Goal: Task Accomplishment & Management: Complete application form

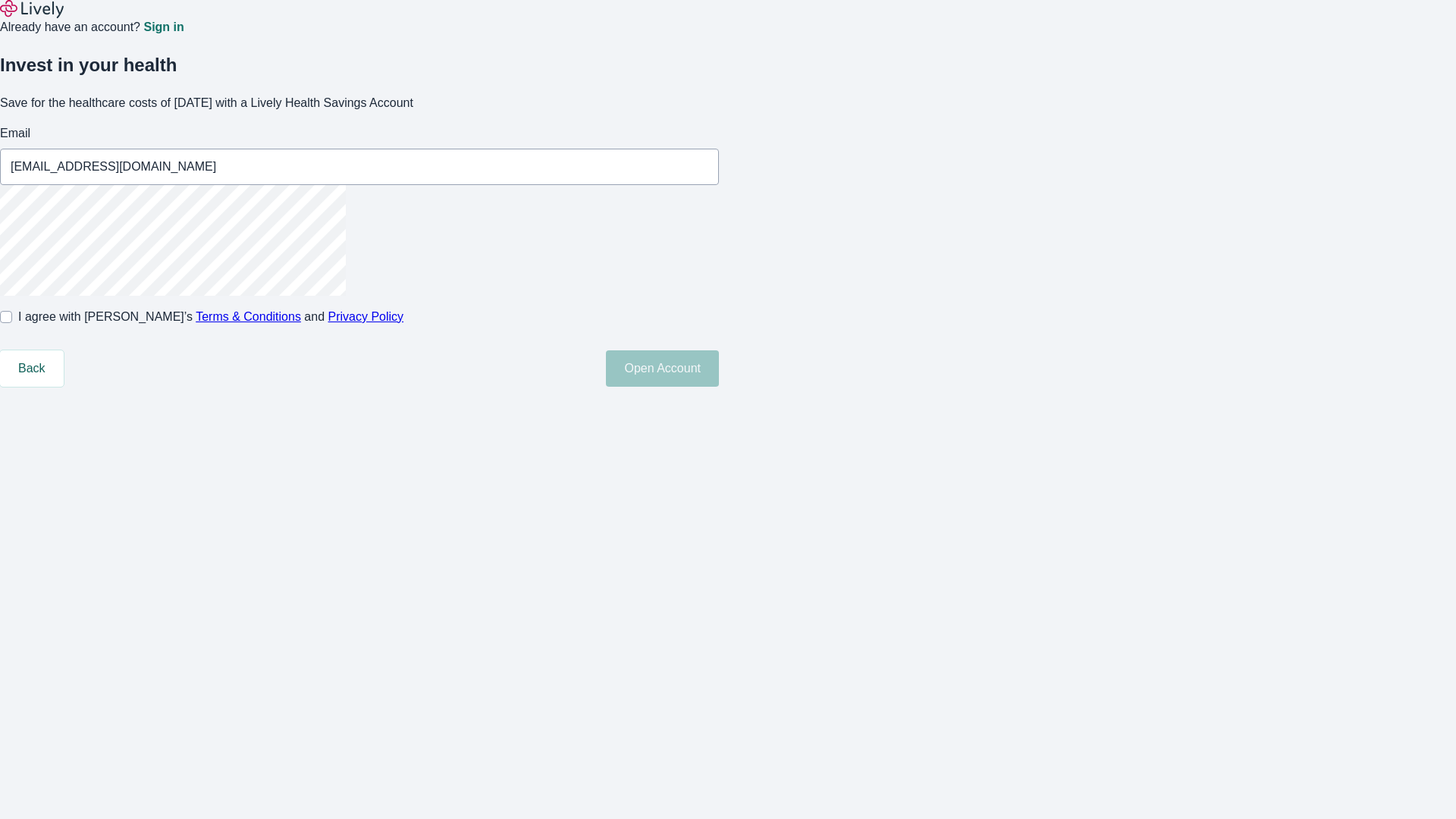
click at [12, 323] on input "I agree with Lively’s Terms & Conditions and Privacy Policy" at bounding box center [6, 317] width 12 height 12
checkbox input "true"
click at [719, 387] on button "Open Account" at bounding box center [663, 369] width 113 height 37
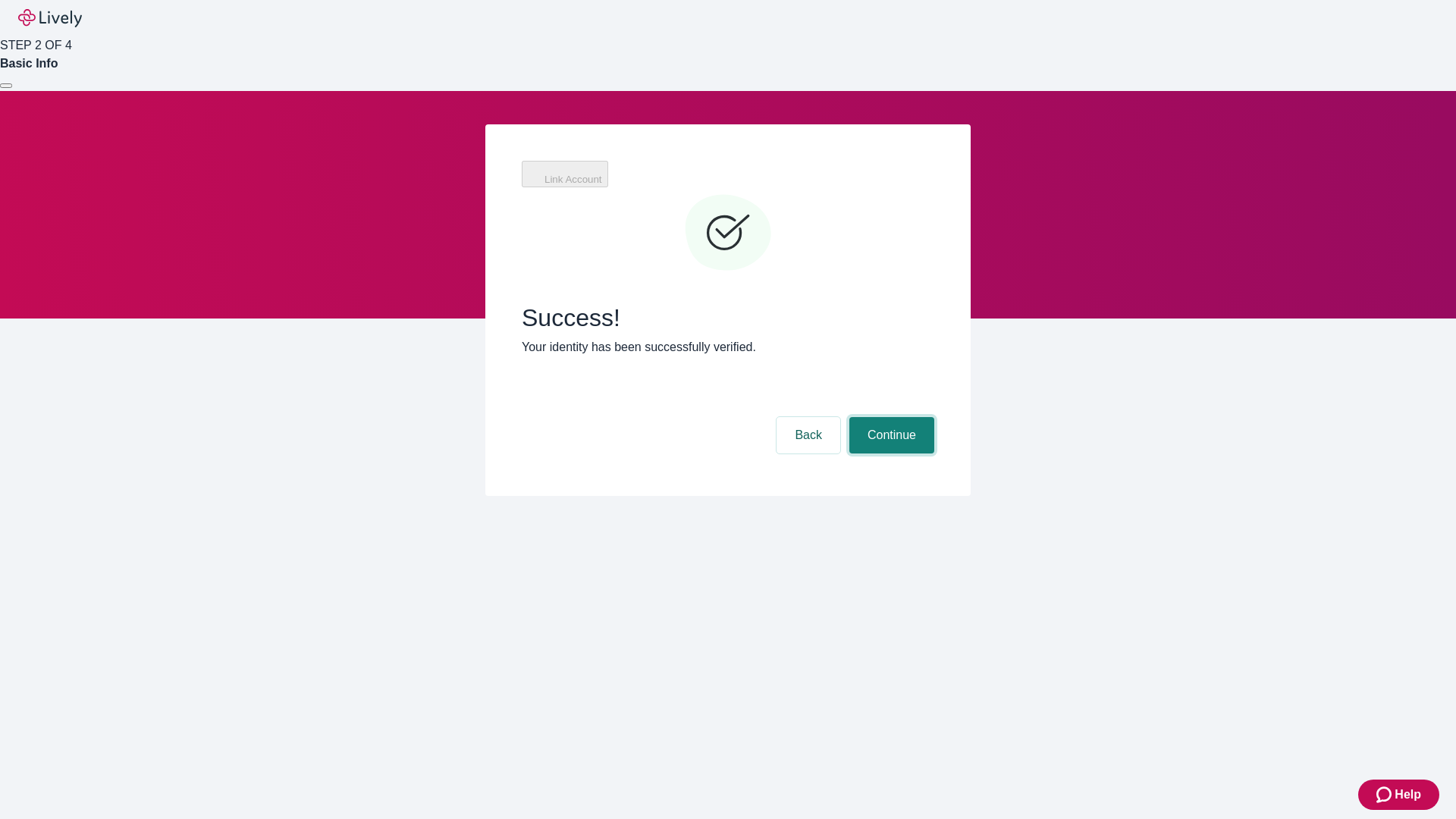
click at [890, 417] on button "Continue" at bounding box center [892, 436] width 85 height 37
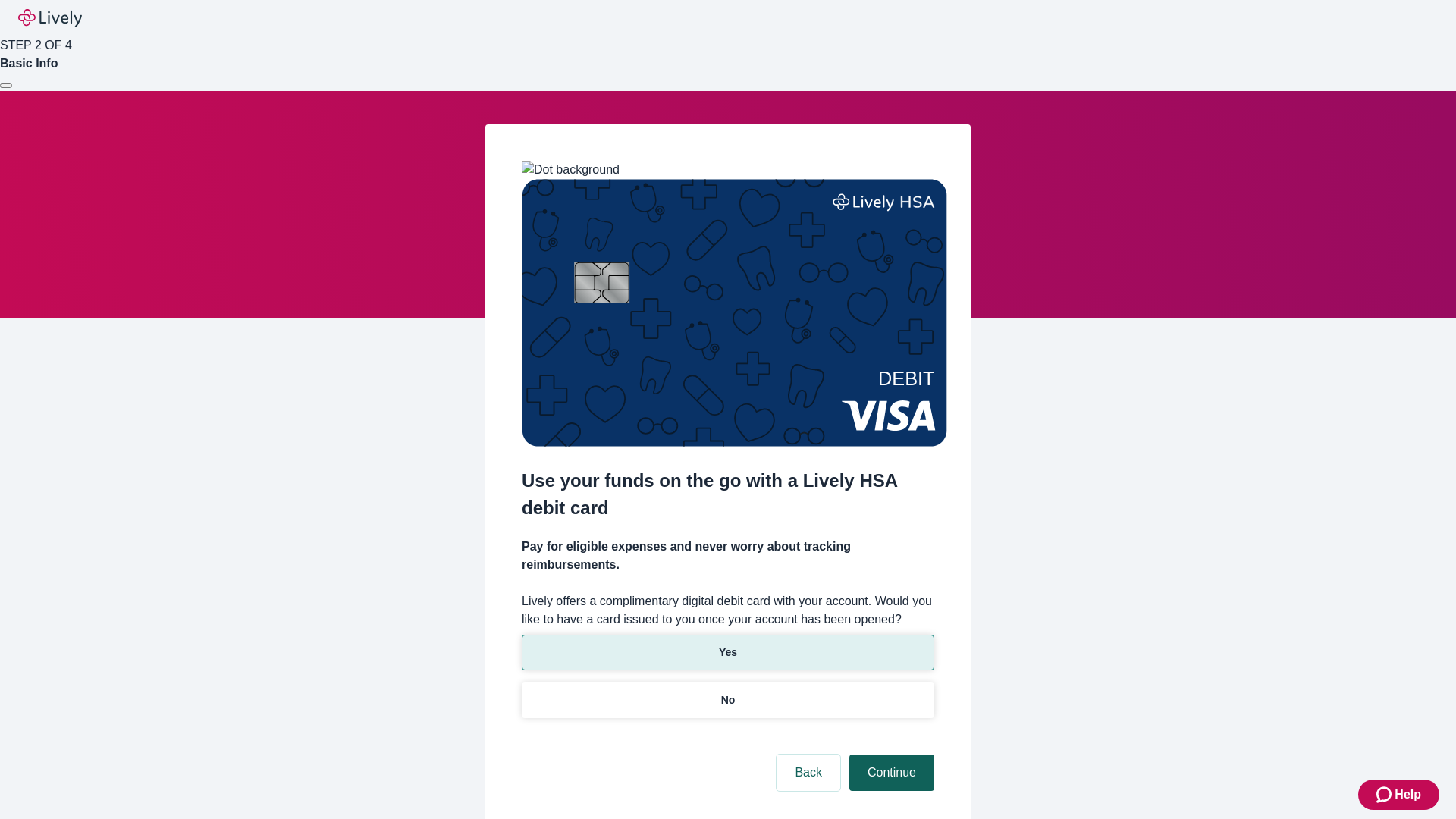
click at [727, 644] on p "Yes" at bounding box center [728, 652] width 18 height 16
click at [890, 755] on button "Continue" at bounding box center [892, 773] width 85 height 37
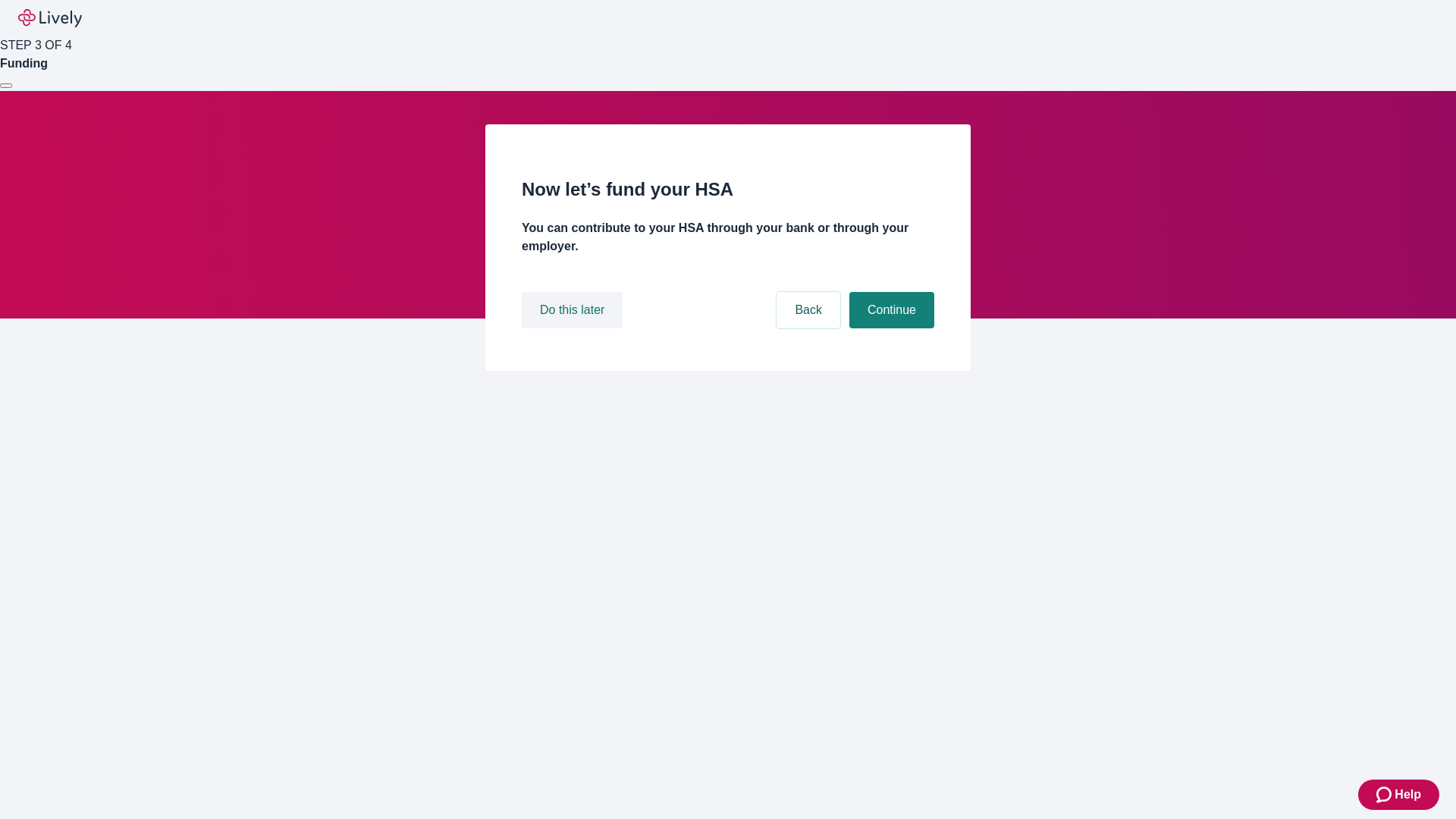
click at [574, 328] on button "Do this later" at bounding box center [573, 310] width 101 height 37
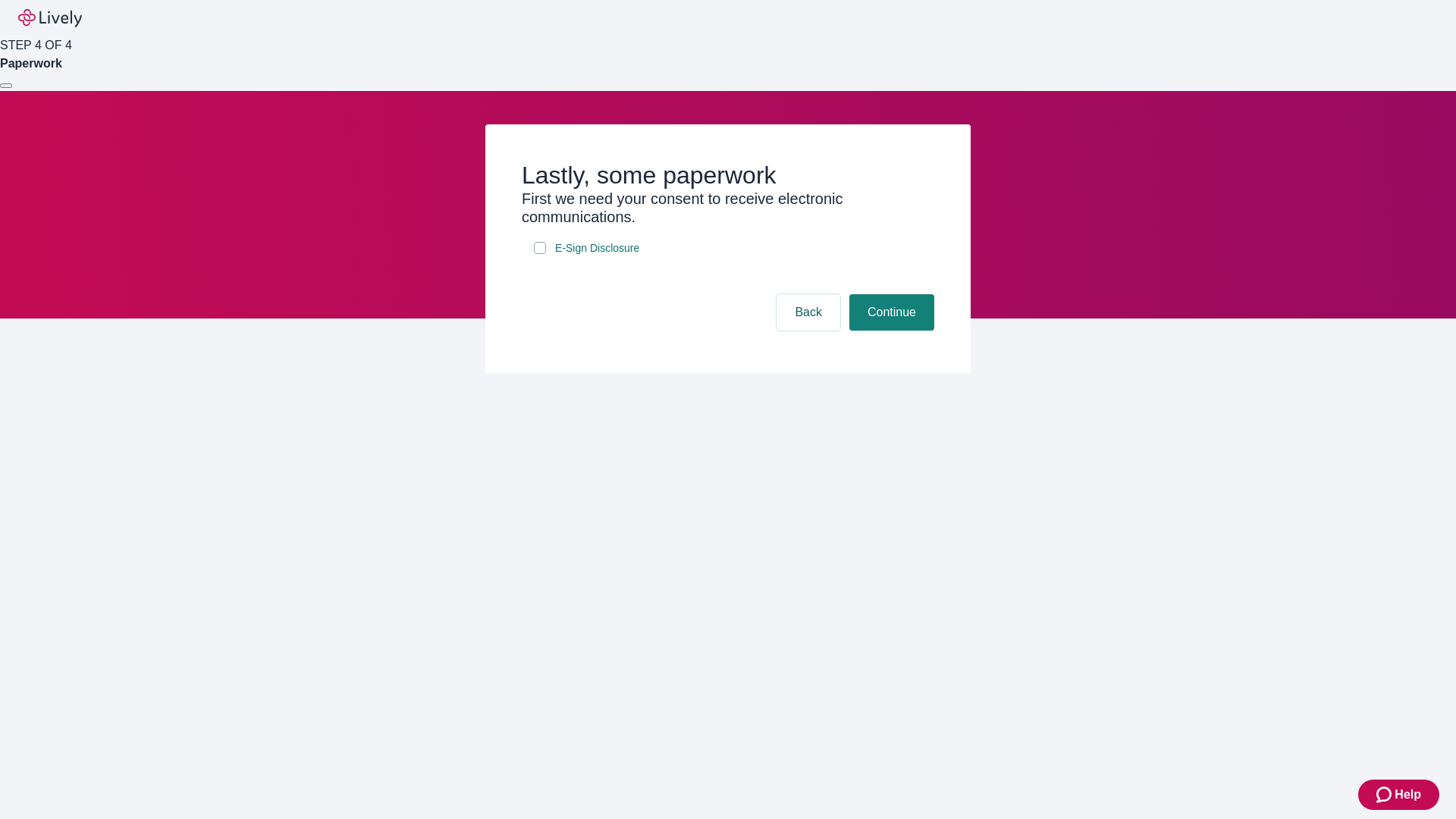
click at [540, 254] on input "E-Sign Disclosure" at bounding box center [540, 248] width 12 height 12
checkbox input "true"
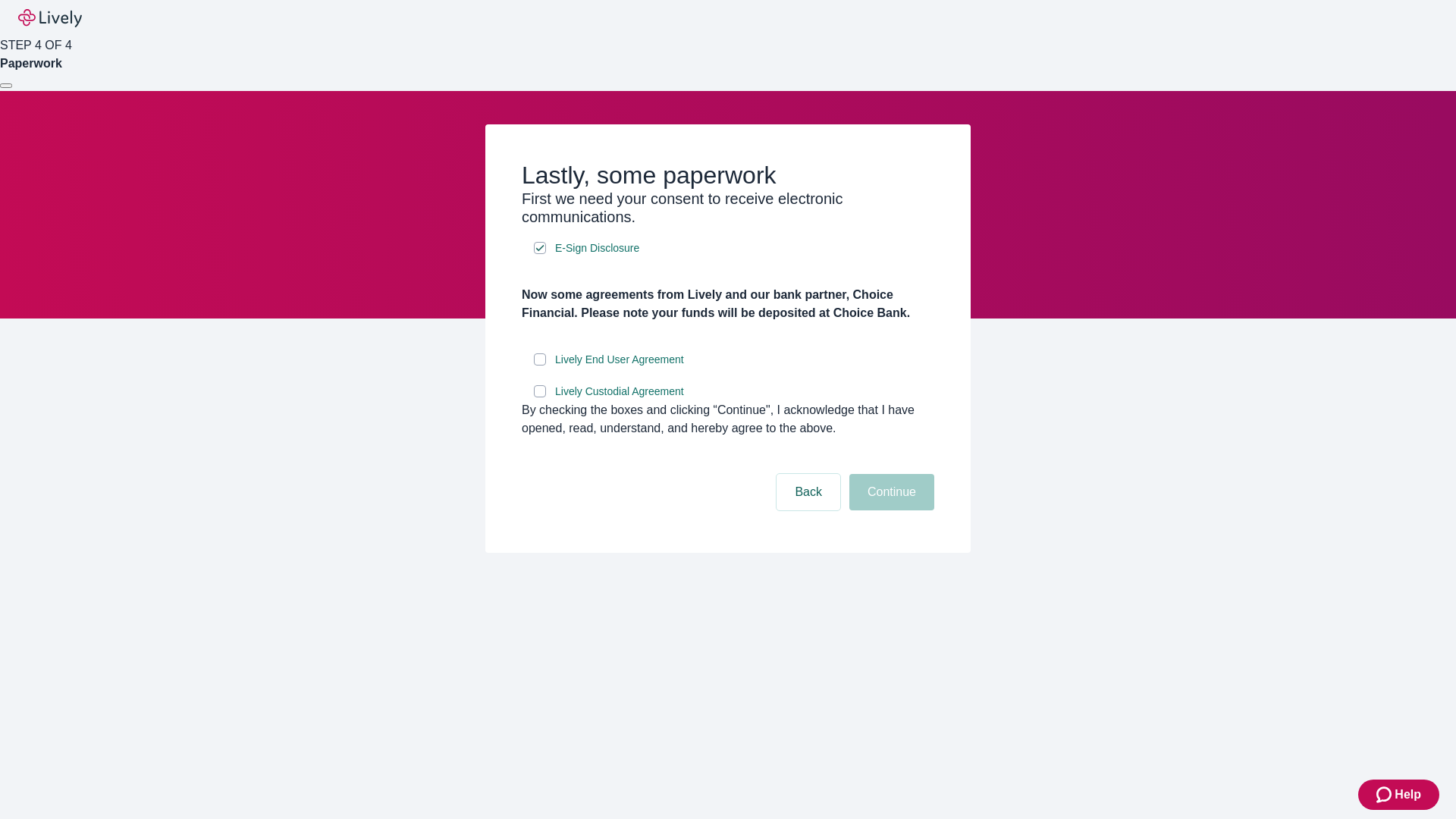
click at [540, 366] on input "Lively End User Agreement" at bounding box center [540, 360] width 12 height 12
checkbox input "true"
click at [540, 397] on input "Lively Custodial Agreement" at bounding box center [540, 391] width 12 height 12
checkbox input "true"
click at [890, 511] on button "Continue" at bounding box center [892, 492] width 85 height 37
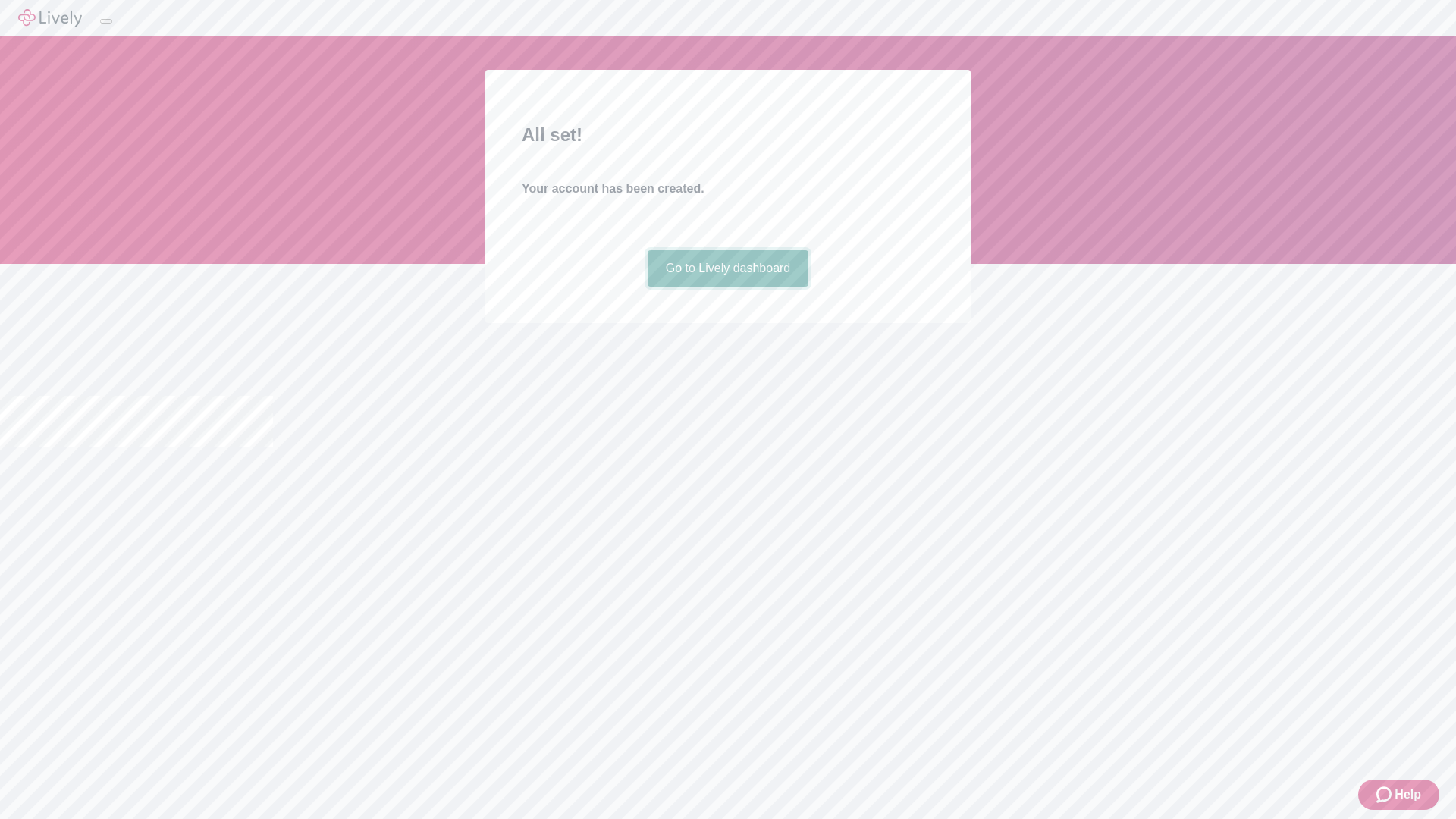
click at [727, 287] on link "Go to Lively dashboard" at bounding box center [728, 269] width 162 height 37
